Goal: Task Accomplishment & Management: Use online tool/utility

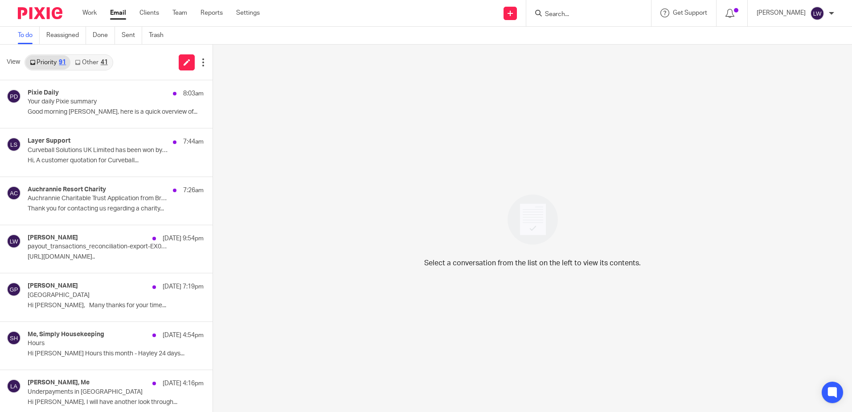
click at [111, 114] on p "Good morning [PERSON_NAME], here is a quick overview of..." at bounding box center [116, 112] width 176 height 8
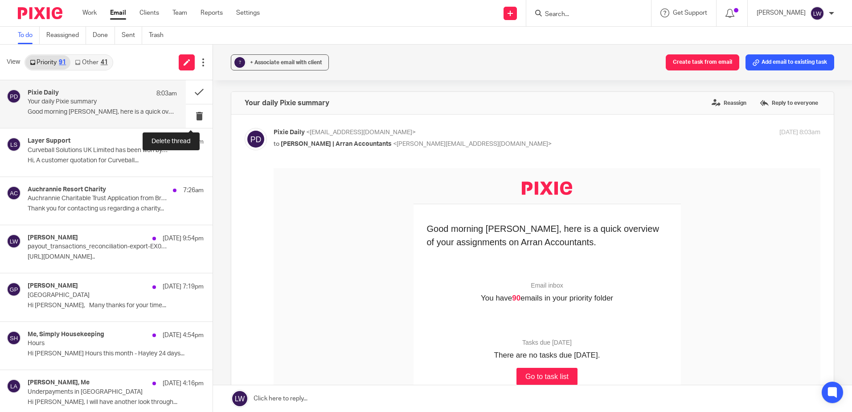
click at [193, 113] on button at bounding box center [199, 116] width 27 height 24
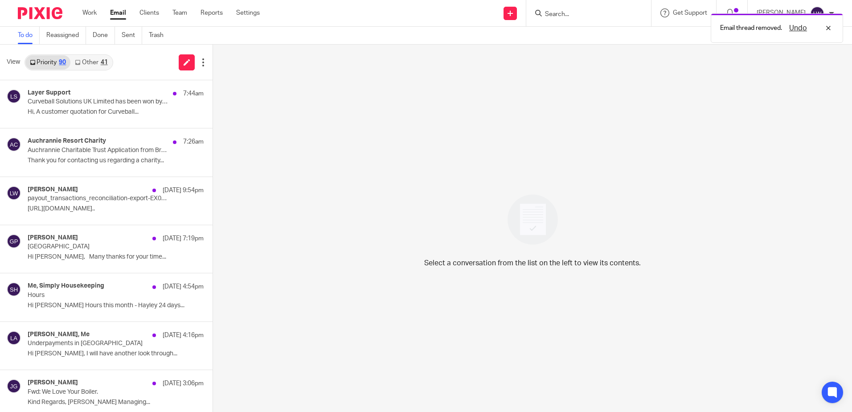
click at [55, 151] on p "Auchrannie Charitable Trust Application from Brodick Chilldren’s Christmas Party" at bounding box center [98, 151] width 141 height 8
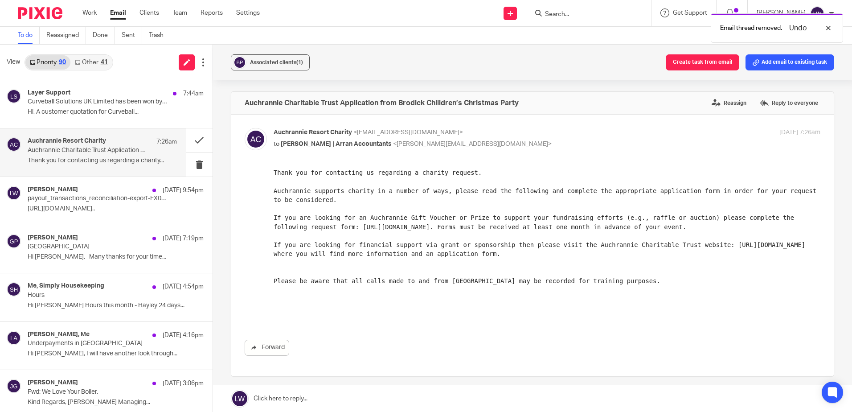
click at [254, 63] on span "Associated clients (1)" at bounding box center [276, 62] width 53 height 5
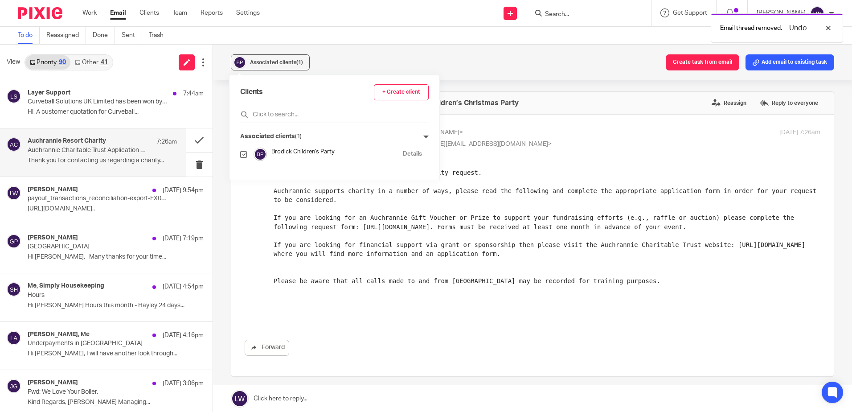
click at [400, 59] on div "Associated clients (1) Create task from email Add email to existing task" at bounding box center [532, 63] width 639 height 36
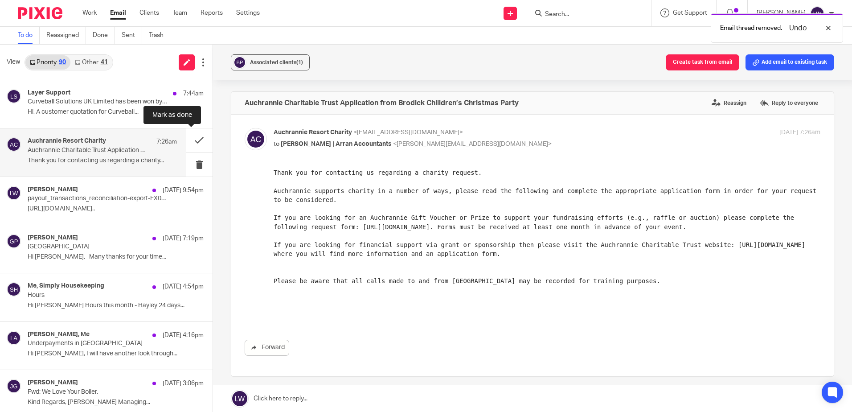
click at [190, 140] on button at bounding box center [199, 140] width 27 height 24
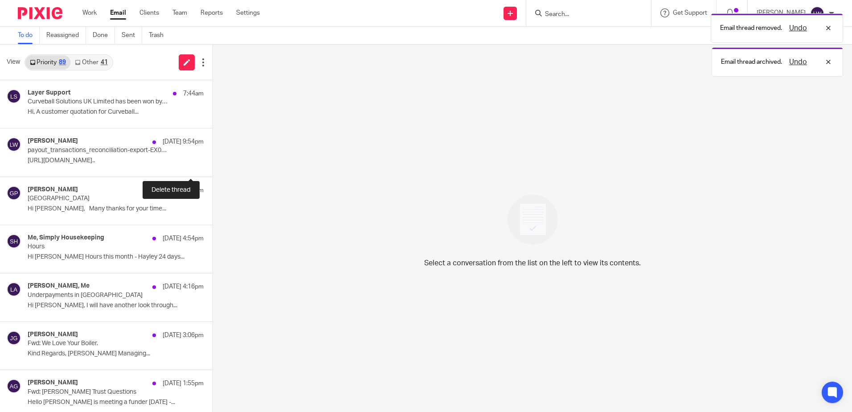
click at [213, 164] on button at bounding box center [216, 165] width 7 height 24
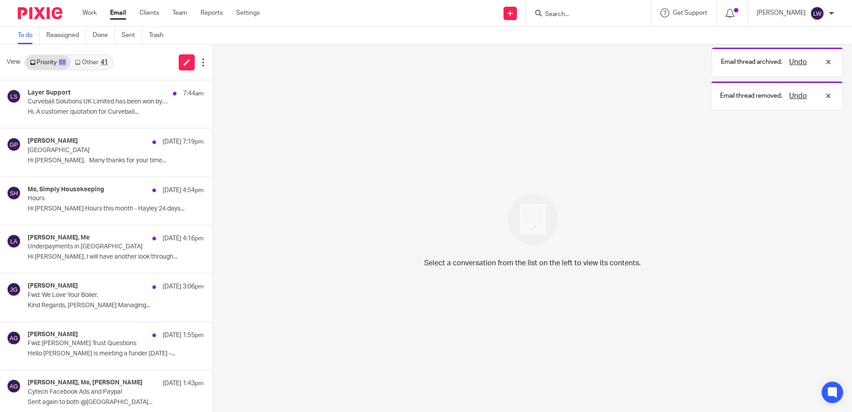
click at [100, 64] on link "Other 41" at bounding box center [90, 62] width 41 height 14
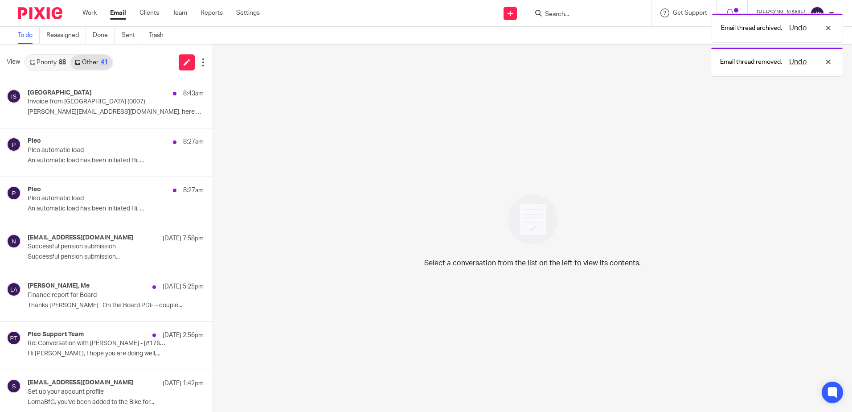
click at [74, 151] on p "Pleo automatic load" at bounding box center [98, 151] width 141 height 8
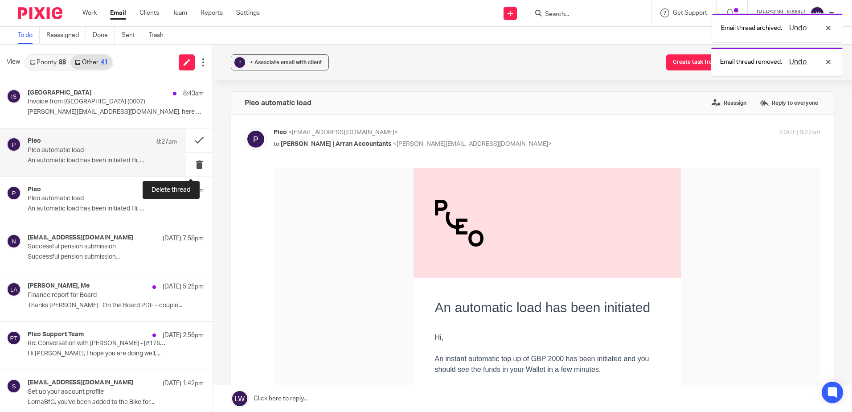
click at [188, 165] on button at bounding box center [199, 165] width 27 height 24
click at [191, 165] on button at bounding box center [199, 165] width 27 height 24
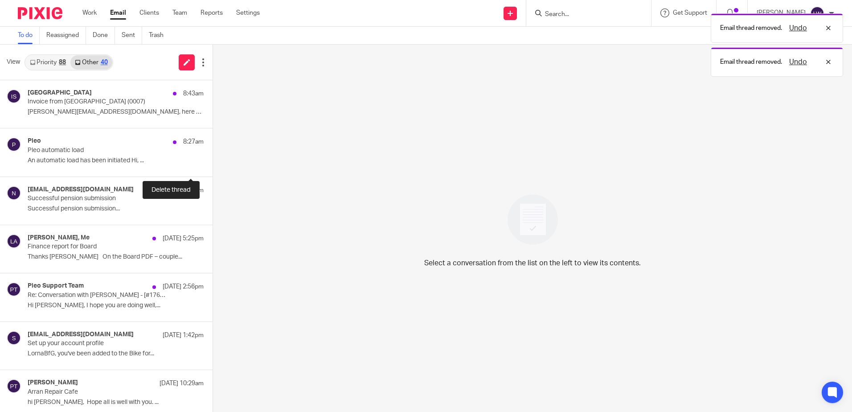
click at [213, 165] on button at bounding box center [216, 165] width 7 height 24
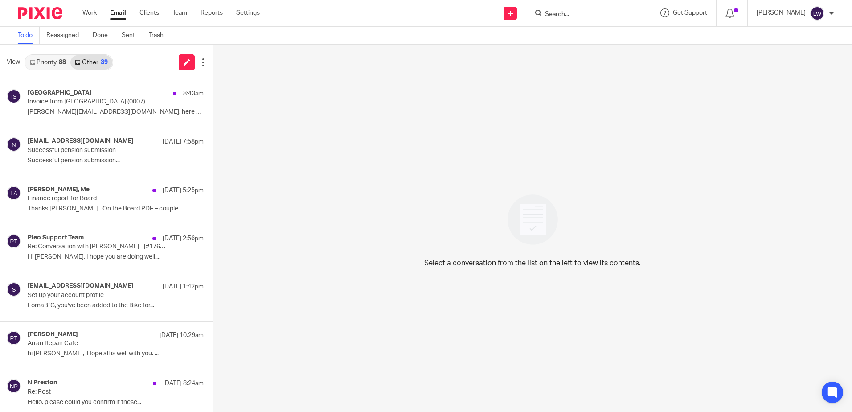
click at [74, 145] on div "[EMAIL_ADDRESS][DOMAIN_NAME] [DATE] 7:58pm" at bounding box center [116, 141] width 176 height 9
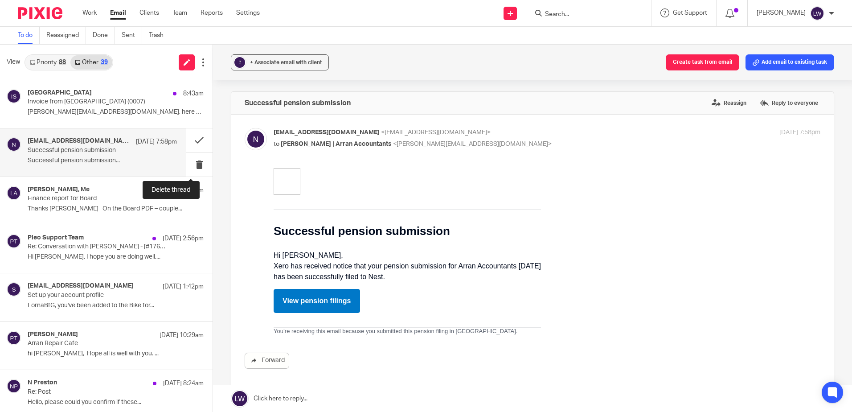
click at [190, 164] on button at bounding box center [199, 165] width 27 height 24
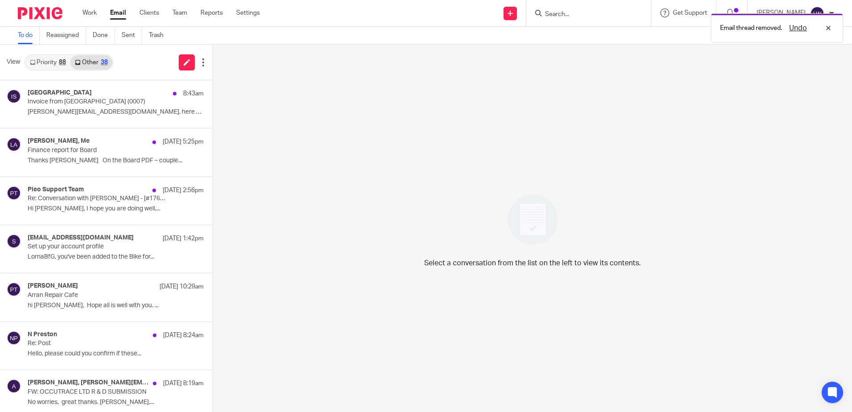
click at [42, 67] on link "Priority 88" at bounding box center [47, 62] width 45 height 14
